Goal: Navigation & Orientation: Find specific page/section

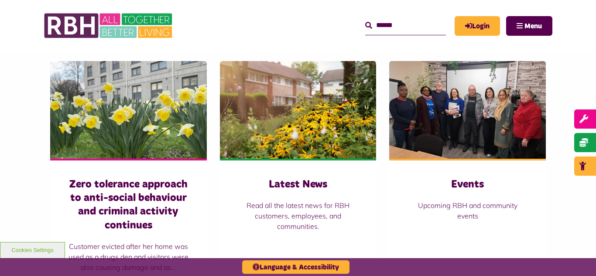
scroll to position [628, 0]
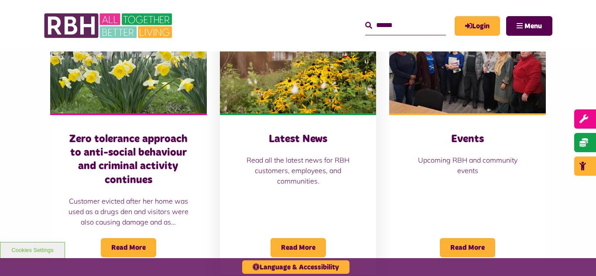
click at [312, 99] on img at bounding box center [298, 65] width 157 height 98
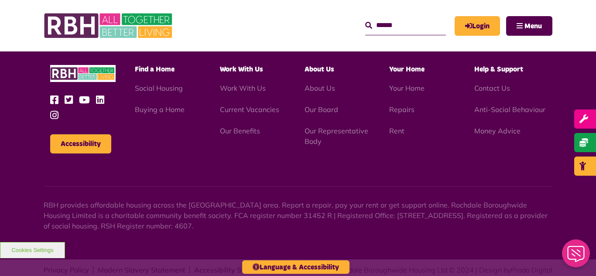
scroll to position [950, 0]
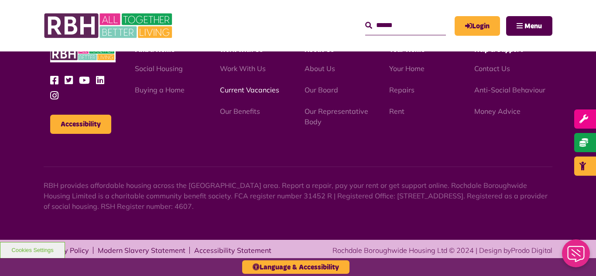
click at [253, 90] on link "Current Vacancies" at bounding box center [249, 90] width 59 height 9
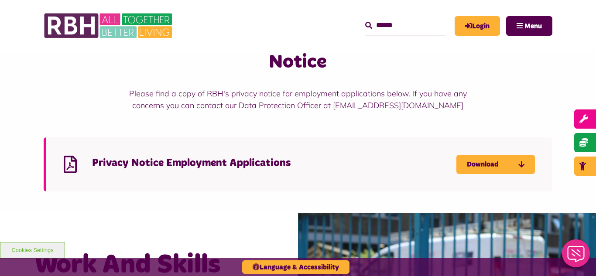
scroll to position [628, 0]
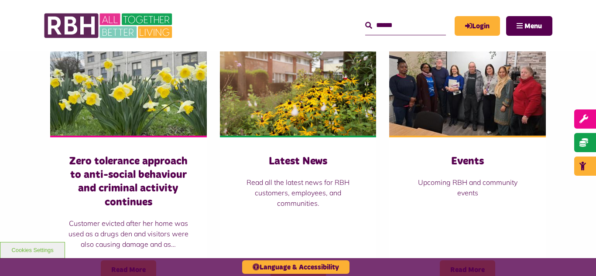
scroll to position [611, 0]
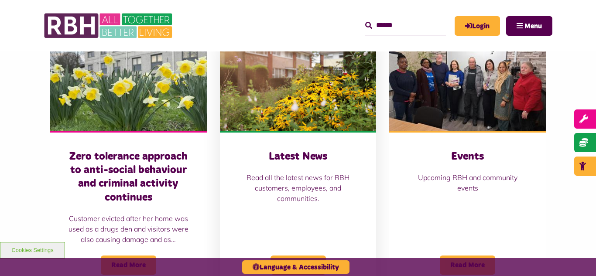
click at [280, 113] on img at bounding box center [298, 82] width 157 height 98
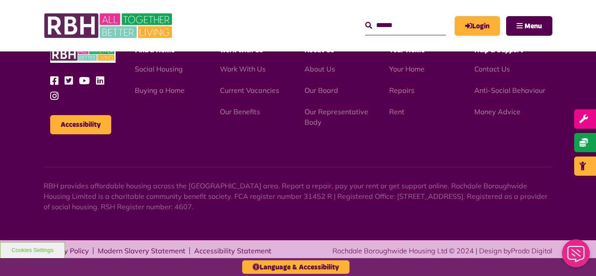
scroll to position [950, 0]
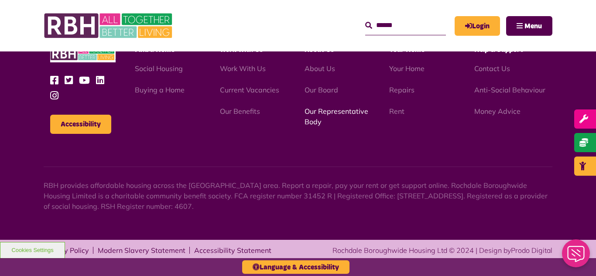
click at [317, 114] on link "Our Representative Body" at bounding box center [337, 116] width 64 height 19
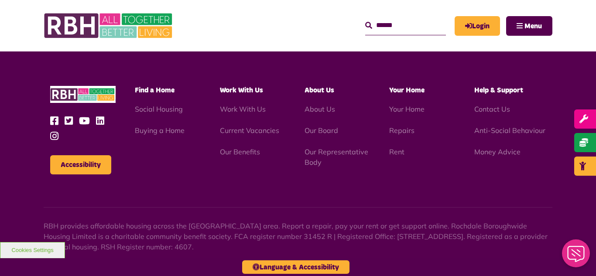
scroll to position [2533, 0]
